Goal: Task Accomplishment & Management: Manage account settings

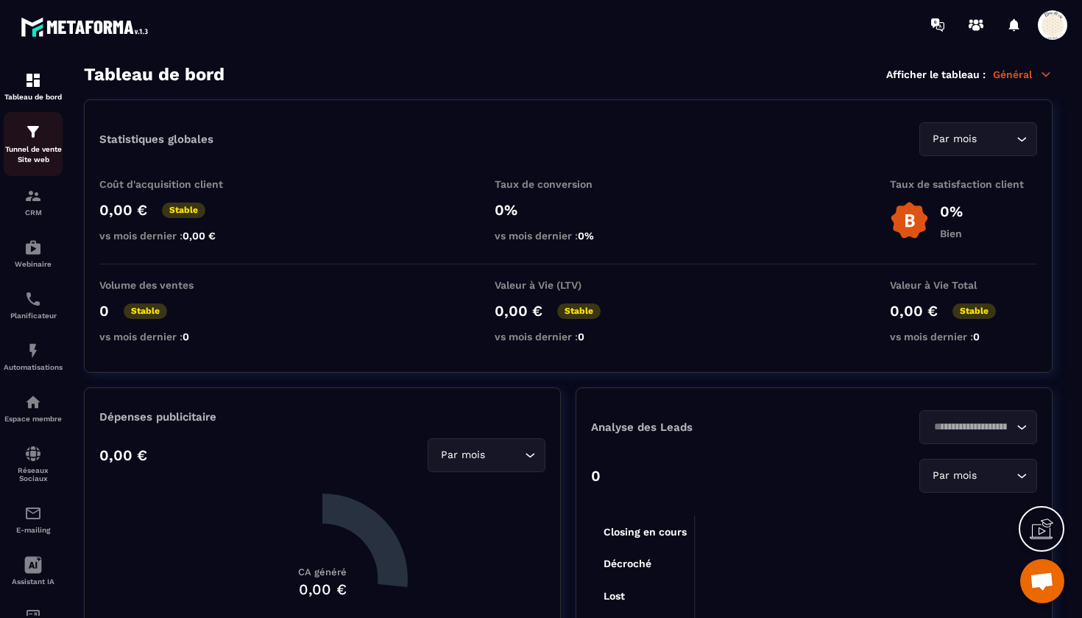
scroll to position [12447, 0]
click at [35, 144] on div "Tunnel de vente Site web" at bounding box center [33, 144] width 59 height 42
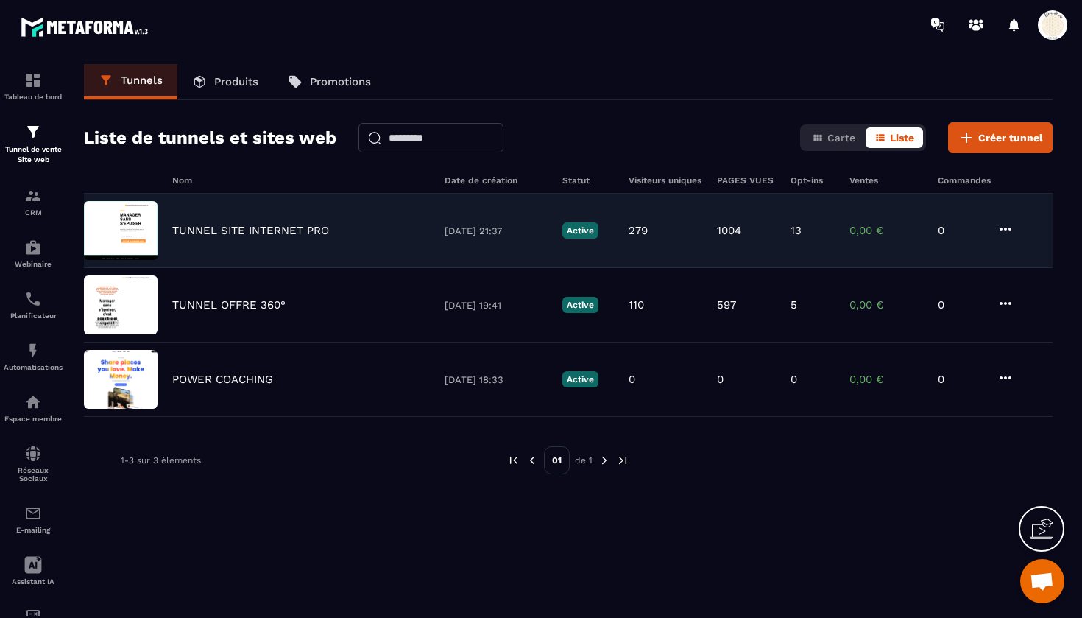
click at [219, 222] on div "TUNNEL SITE INTERNET PRO [DATE] 21:37 Active 279 1004 13 0,00 € 0" at bounding box center [568, 231] width 969 height 74
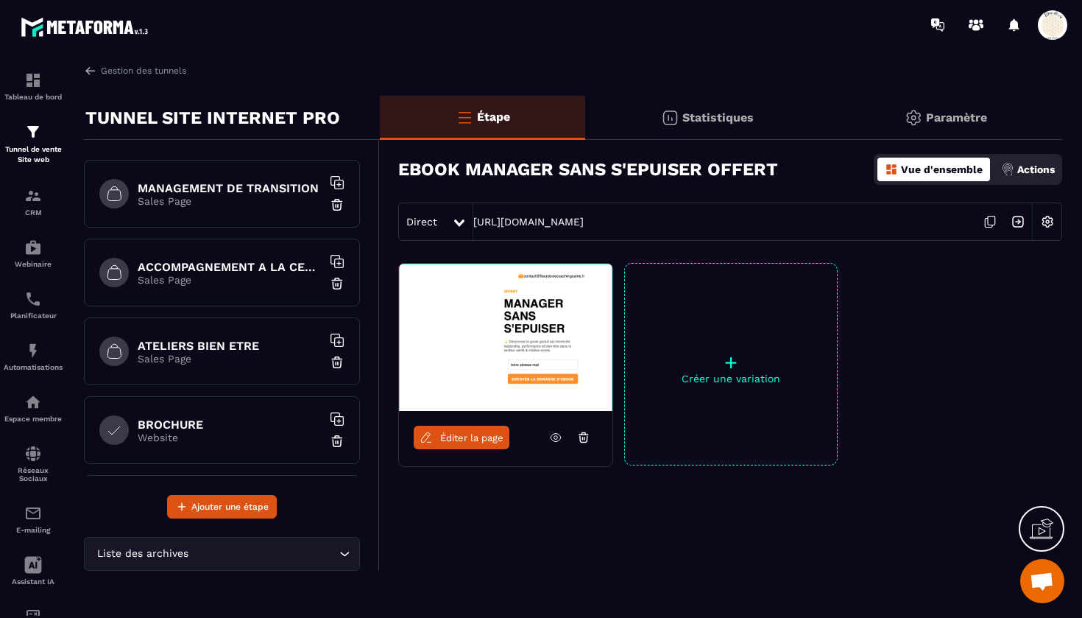
scroll to position [406, 0]
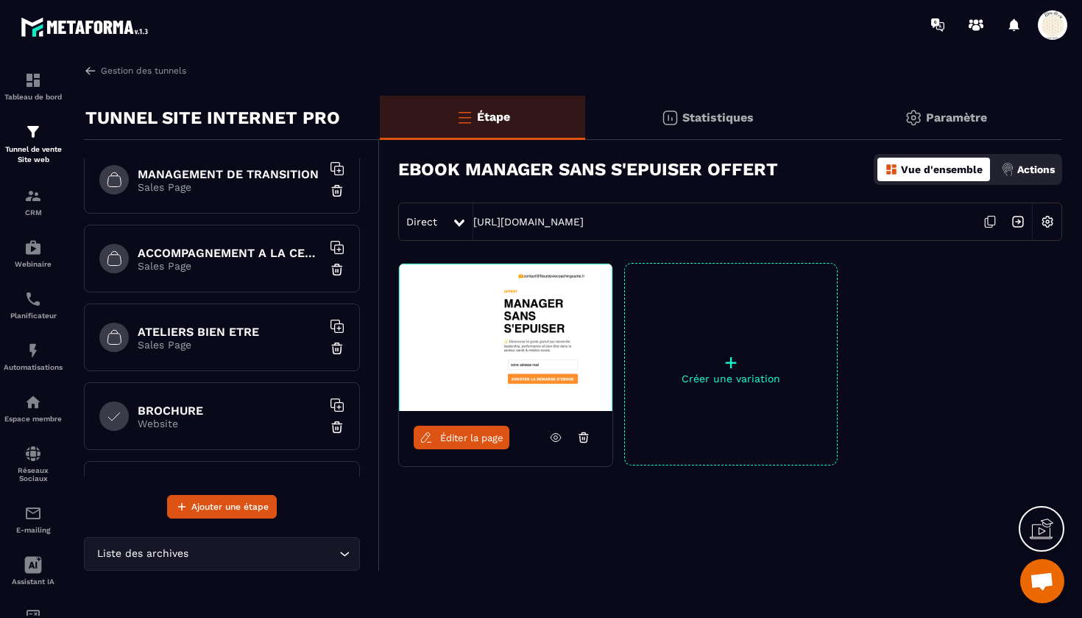
click at [260, 330] on h6 "ATELIERS BIEN ETRE" at bounding box center [230, 332] width 184 height 14
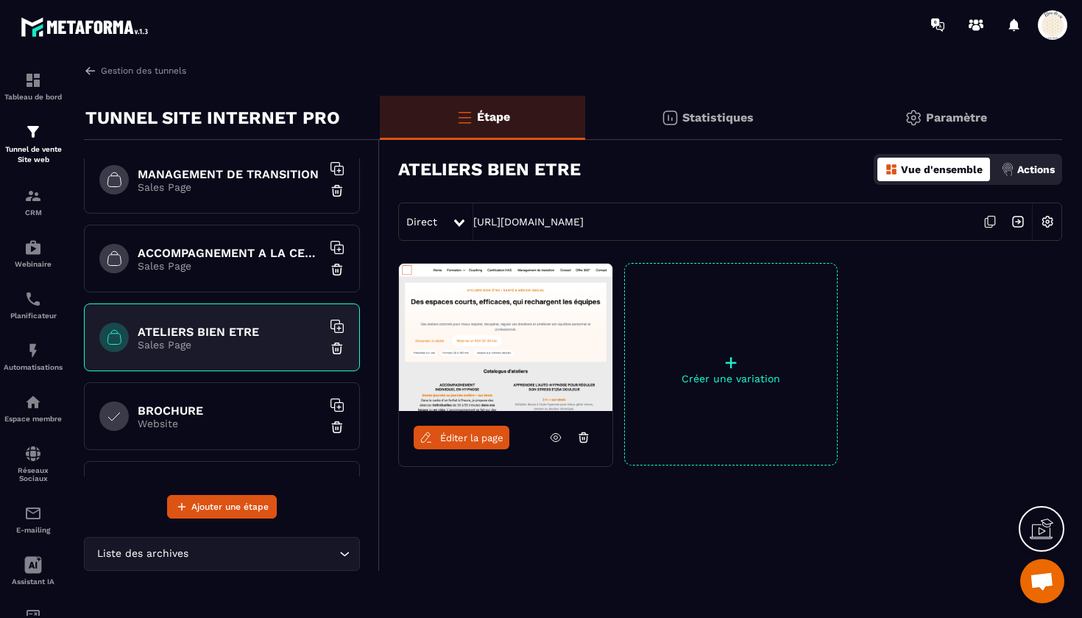
click at [995, 221] on icon at bounding box center [991, 220] width 7 height 9
click at [994, 217] on icon at bounding box center [990, 222] width 28 height 28
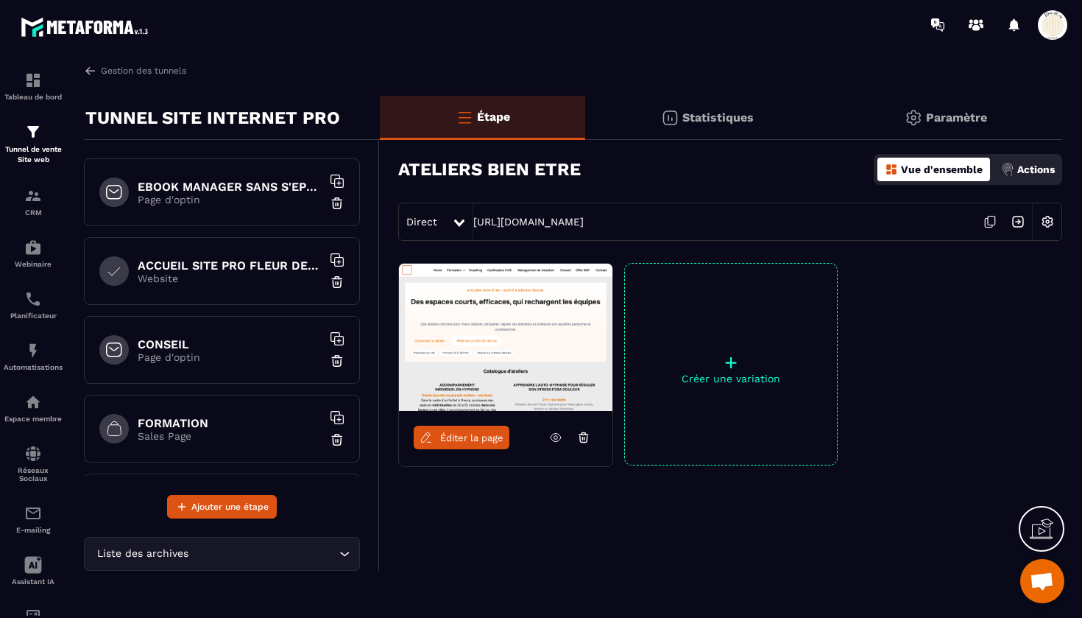
click at [221, 268] on h6 "ACCUEIL SITE PRO FLEUR DE VIE" at bounding box center [230, 265] width 184 height 14
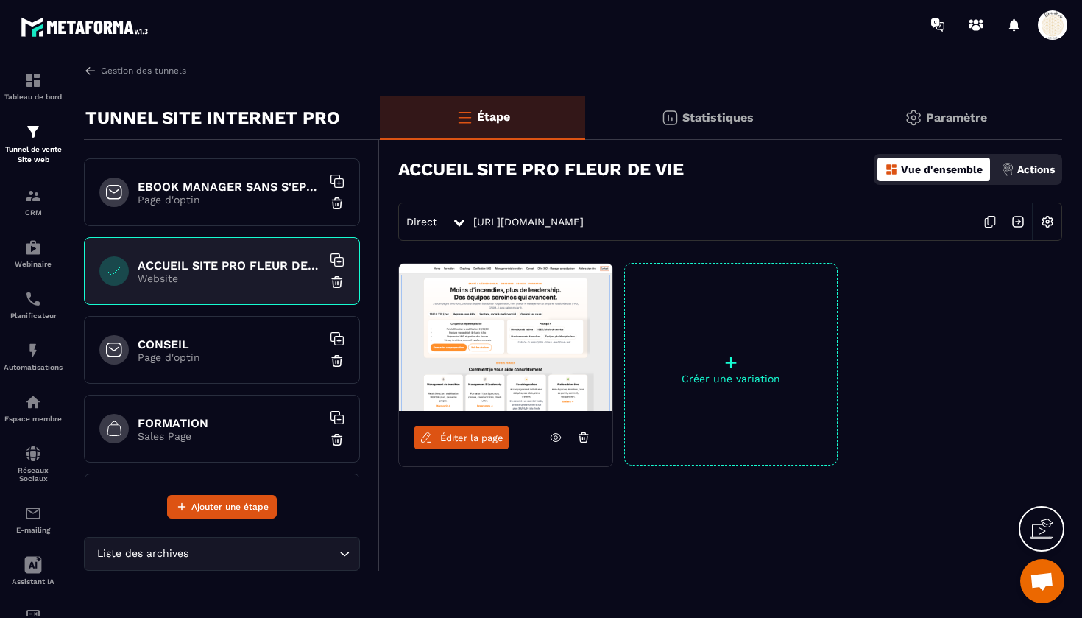
click at [992, 220] on icon at bounding box center [990, 222] width 28 height 28
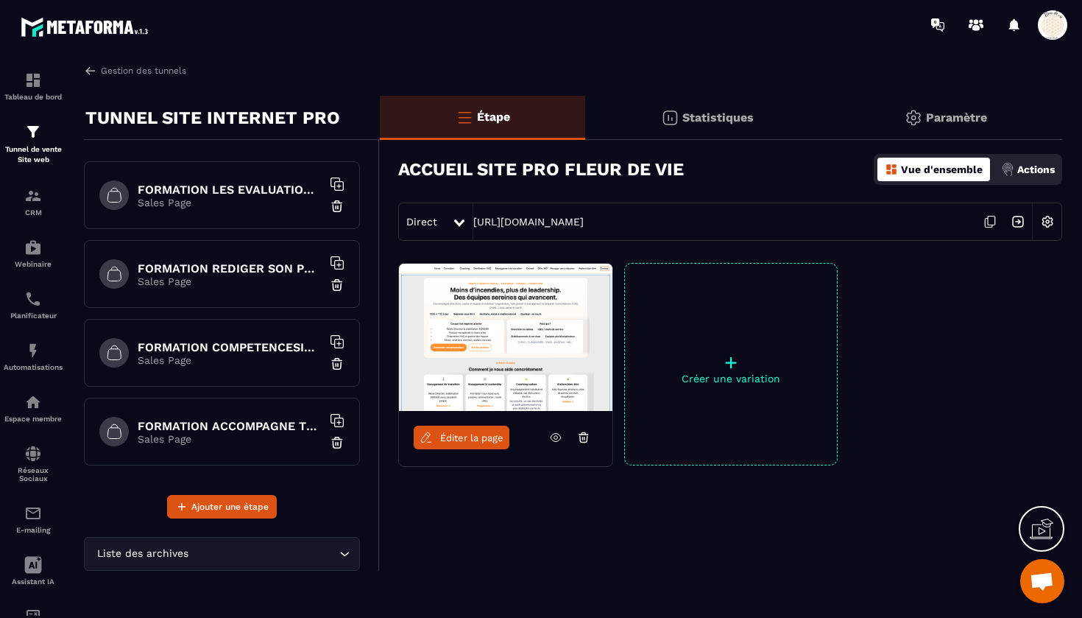
scroll to position [1415, 0]
click at [206, 503] on div "Tableau de bord Tunnel de vente Site web CRM Webinaire Planificateur Automatisa…" at bounding box center [125, 332] width 251 height 566
click at [30, 144] on div "Tunnel de vente Site web" at bounding box center [33, 144] width 59 height 42
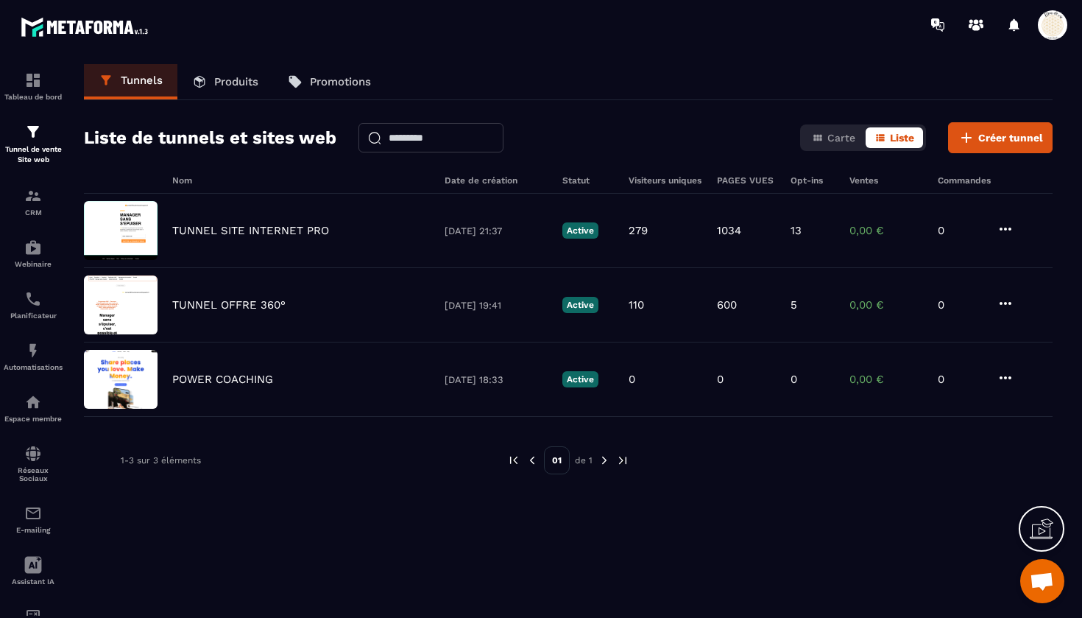
type textarea "**********"
